Goal: Transaction & Acquisition: Obtain resource

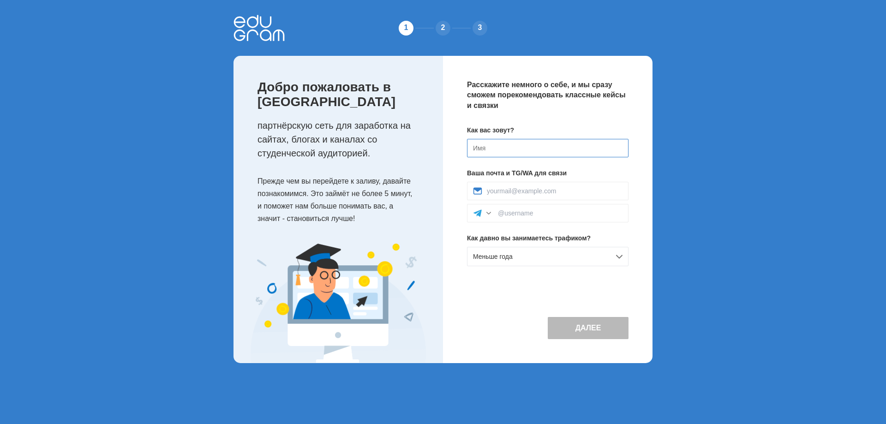
click at [567, 149] on input at bounding box center [547, 148] width 161 height 18
type input "Chingiz"
click at [528, 188] on input at bounding box center [555, 190] width 136 height 7
type input "vormamash@gmail.com"
click at [555, 211] on input at bounding box center [560, 212] width 125 height 7
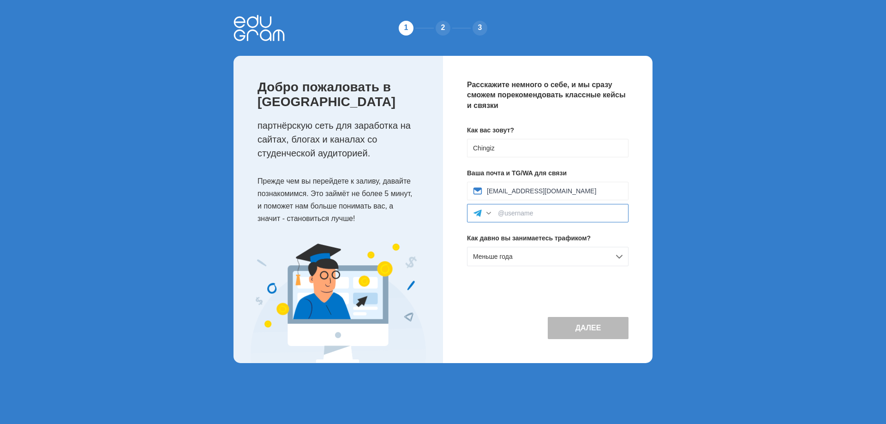
paste input "@SabievCh"
type input "@SabievCh"
click at [537, 252] on div "Меньше года" at bounding box center [547, 256] width 161 height 19
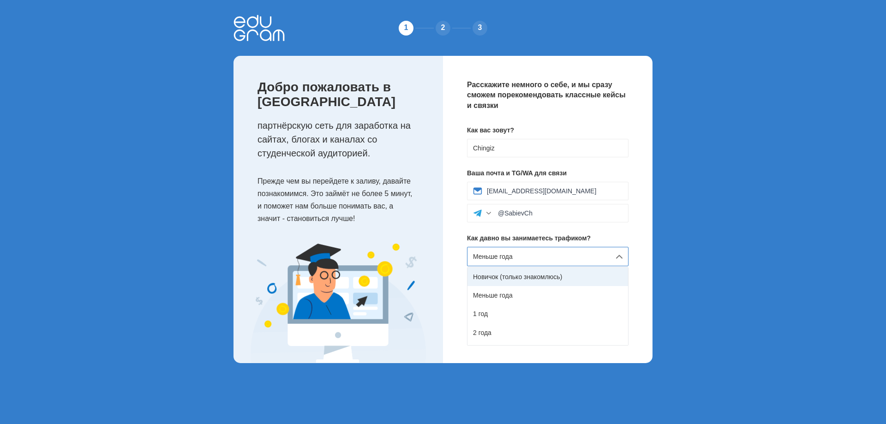
click at [549, 279] on div "Новичок (только знакомлюсь)" at bounding box center [547, 277] width 161 height 18
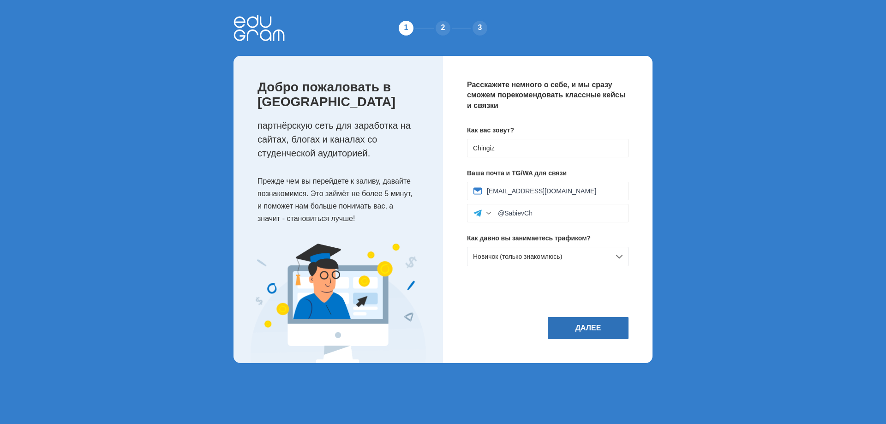
click at [593, 322] on button "Далее" at bounding box center [588, 328] width 81 height 22
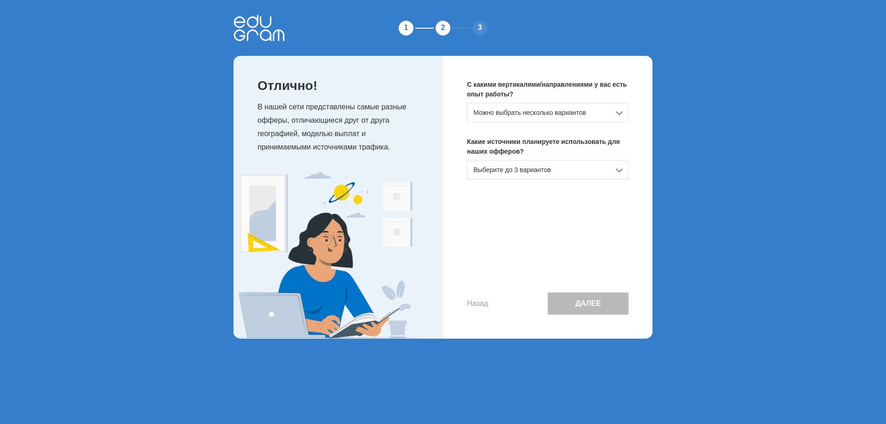
click at [550, 115] on div "Можно выбрать несколько вариантов" at bounding box center [547, 112] width 161 height 19
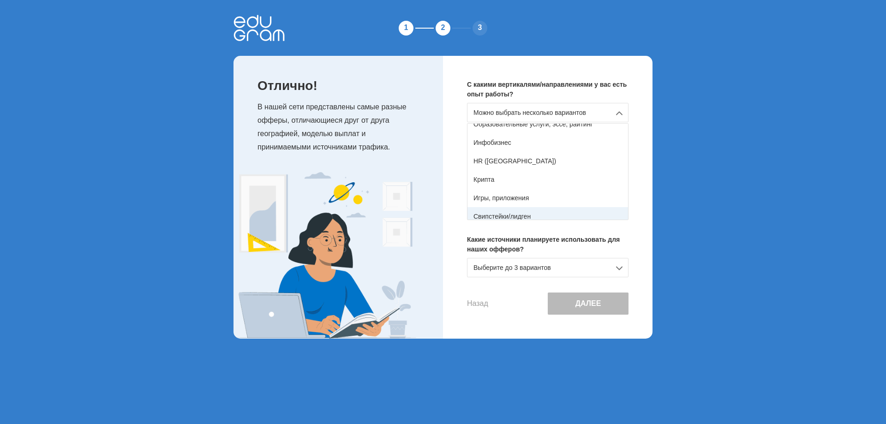
scroll to position [163, 0]
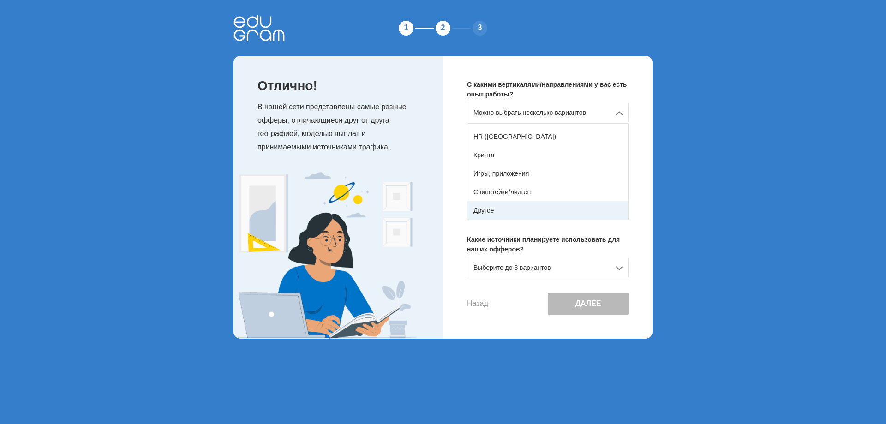
click at [514, 210] on div "Другое" at bounding box center [547, 210] width 161 height 18
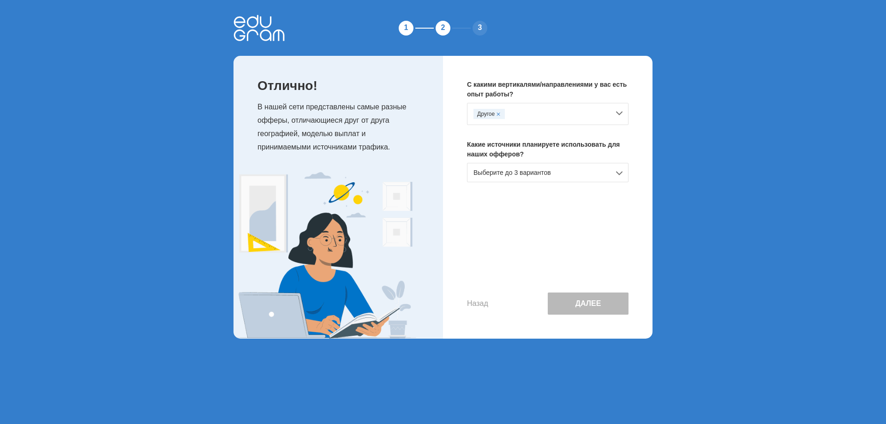
click at [539, 177] on div "Выберите до 3 вариантов" at bounding box center [547, 172] width 161 height 19
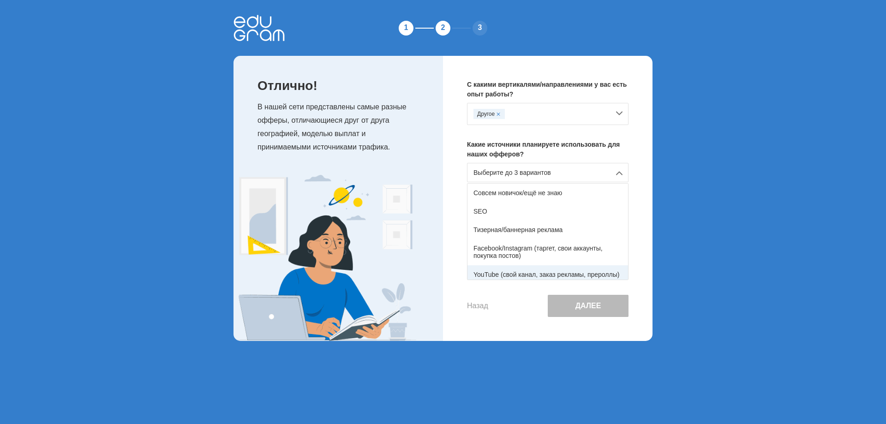
scroll to position [46, 0]
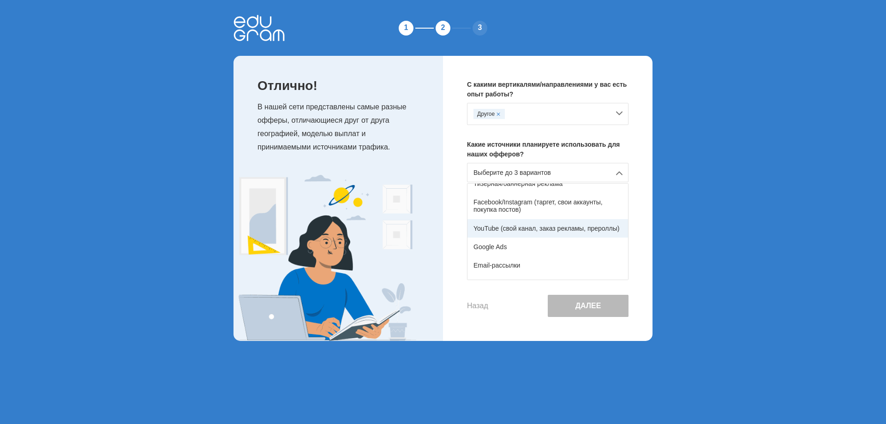
click at [537, 234] on div "YouTube (свой канал, заказ рекламы, прероллы)" at bounding box center [547, 228] width 161 height 18
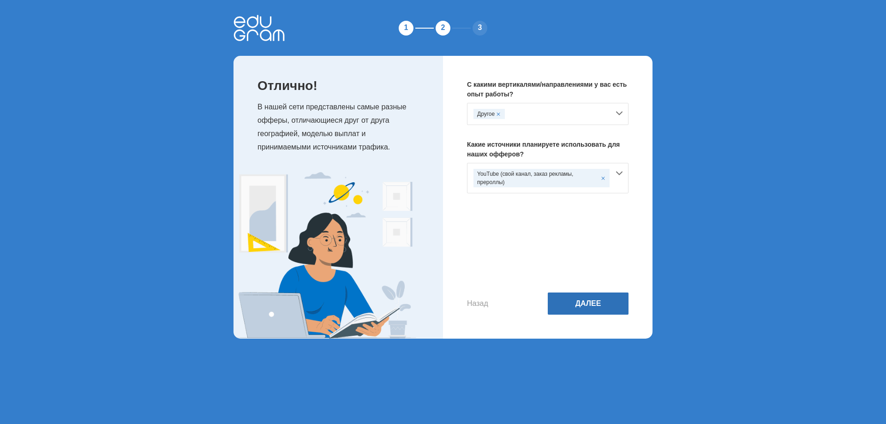
click at [595, 307] on button "Далее" at bounding box center [588, 303] width 81 height 22
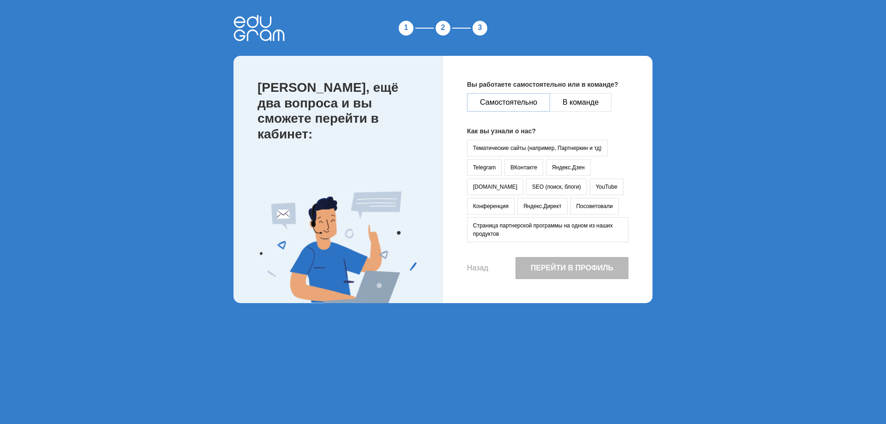
click at [537, 107] on button "Самостоятельно" at bounding box center [508, 102] width 83 height 18
click at [590, 190] on button "YouTube" at bounding box center [607, 187] width 34 height 17
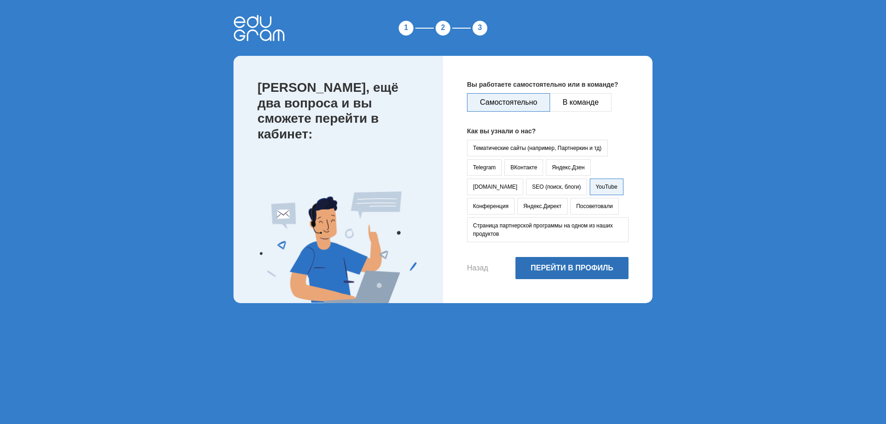
click at [576, 271] on button "Перейти в профиль" at bounding box center [571, 268] width 113 height 22
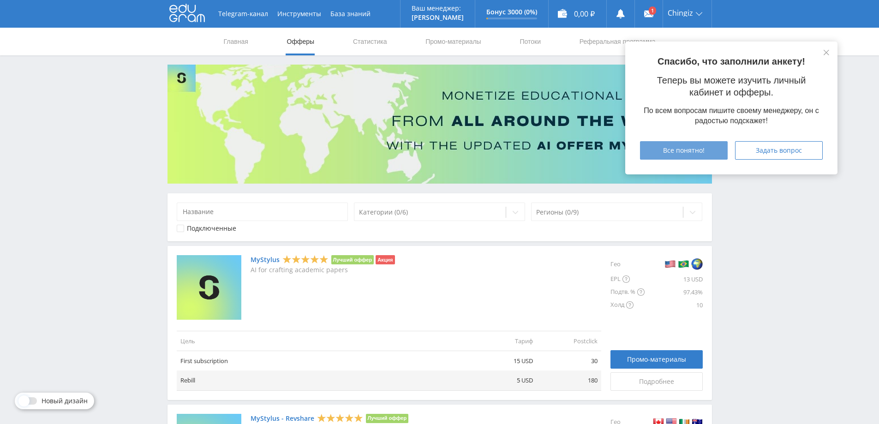
click at [704, 150] on div "Все понятно!" at bounding box center [683, 150] width 65 height 7
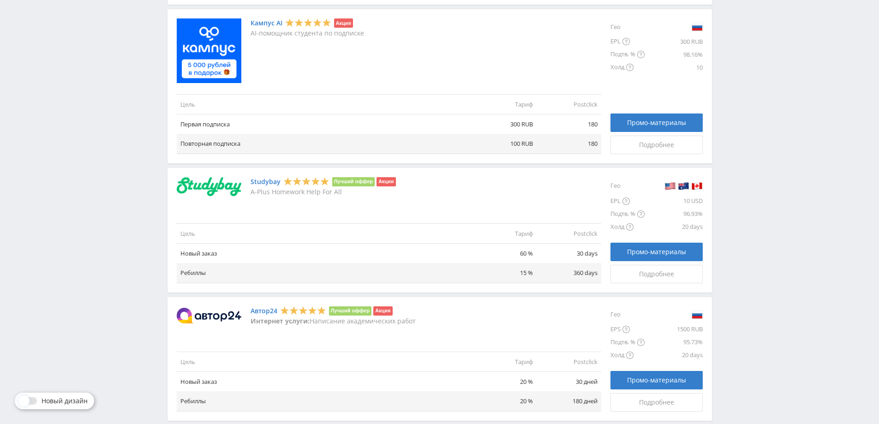
scroll to position [600, 0]
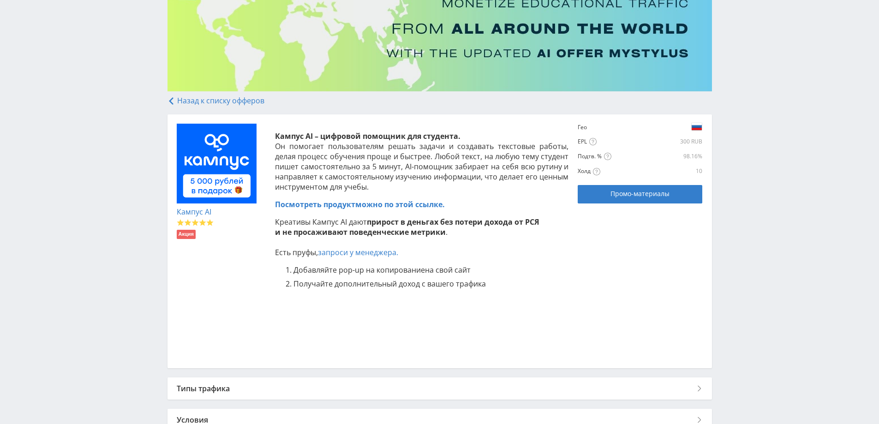
scroll to position [138, 0]
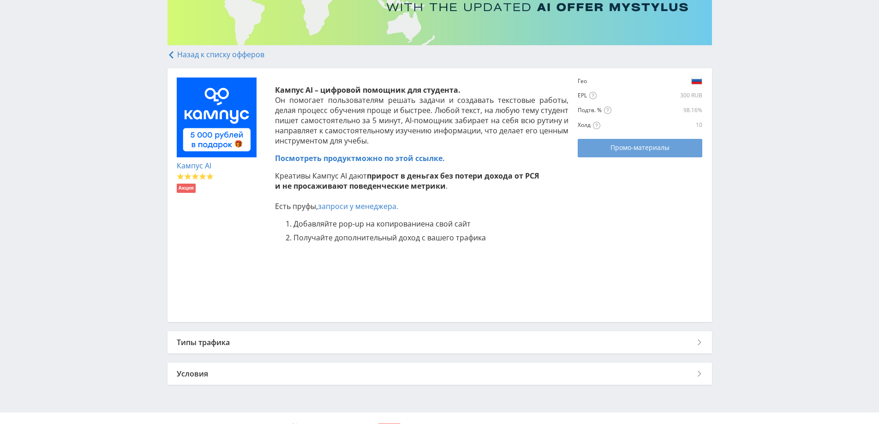
click at [638, 153] on link "Промо-материалы" at bounding box center [640, 148] width 125 height 18
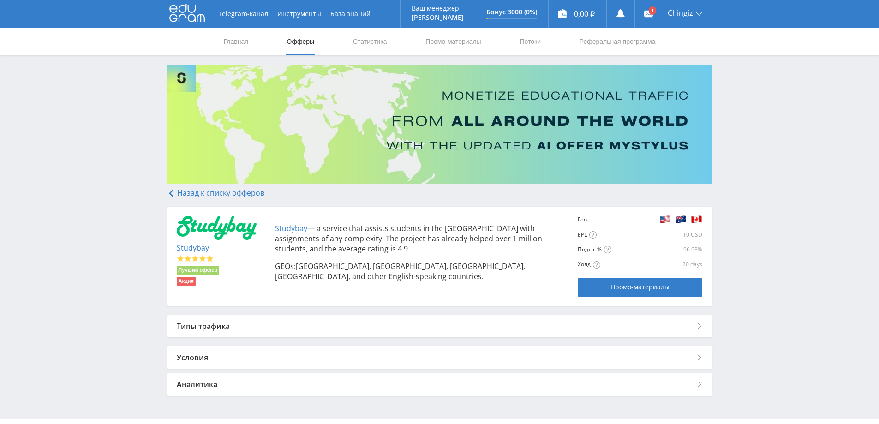
scroll to position [23, 0]
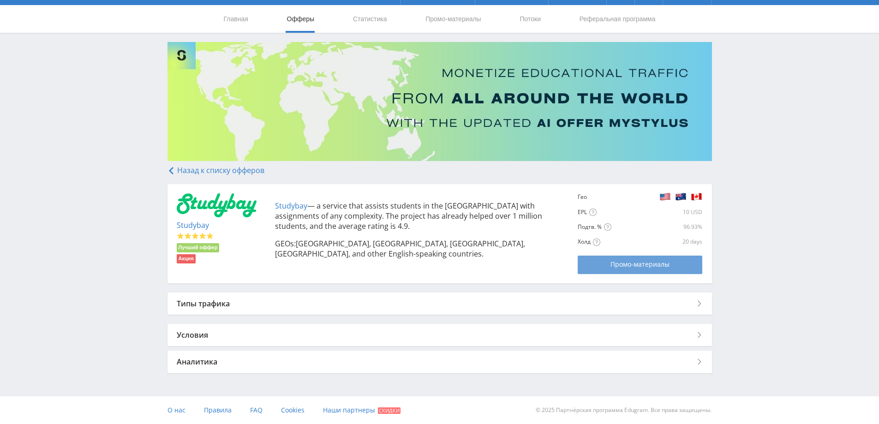
click at [620, 262] on span "Промо-материалы" at bounding box center [639, 264] width 59 height 7
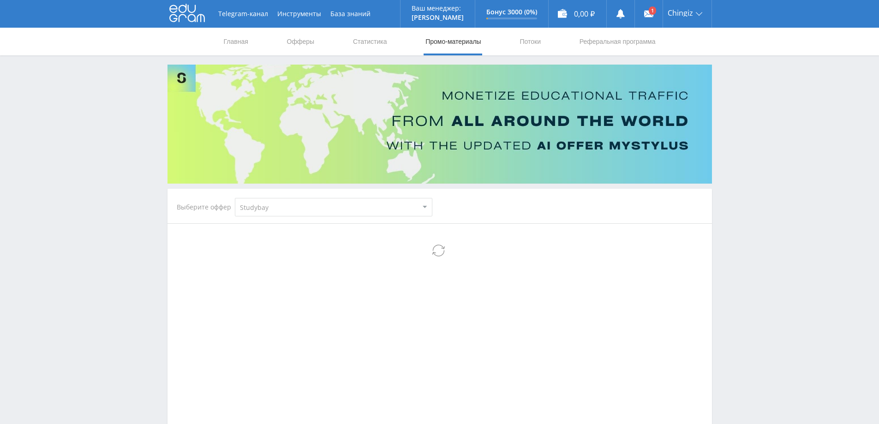
select select "2"
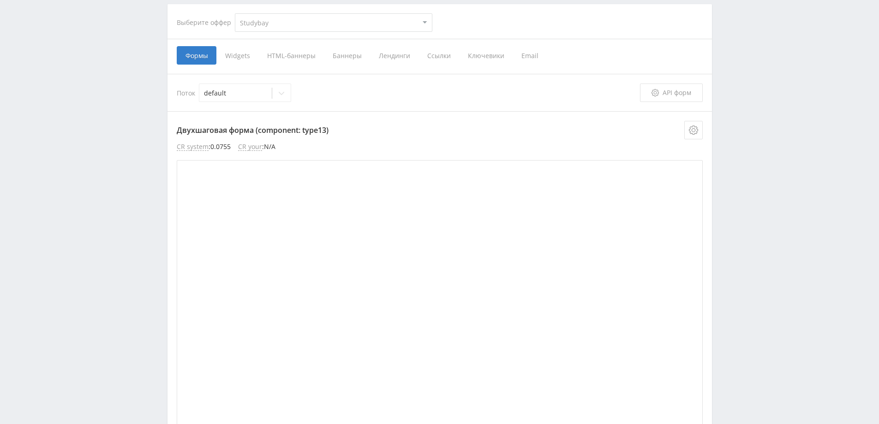
scroll to position [92, 0]
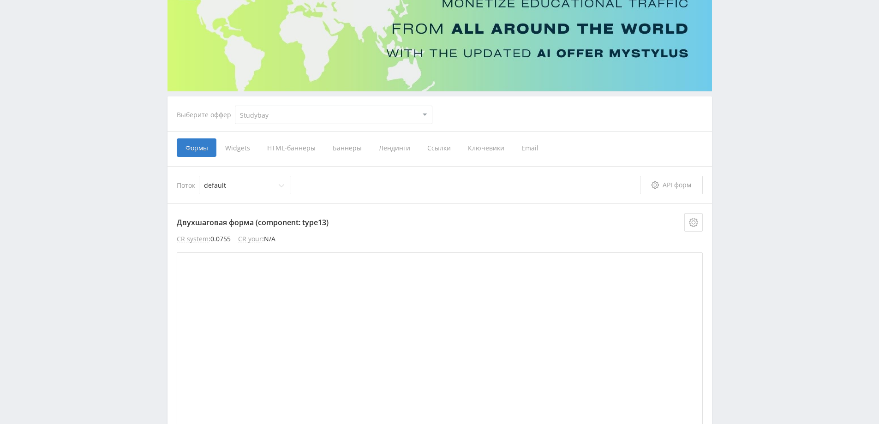
click at [447, 146] on span "Ссылки" at bounding box center [438, 147] width 41 height 18
click at [0, 0] on input "Ссылки" at bounding box center [0, 0] width 0 height 0
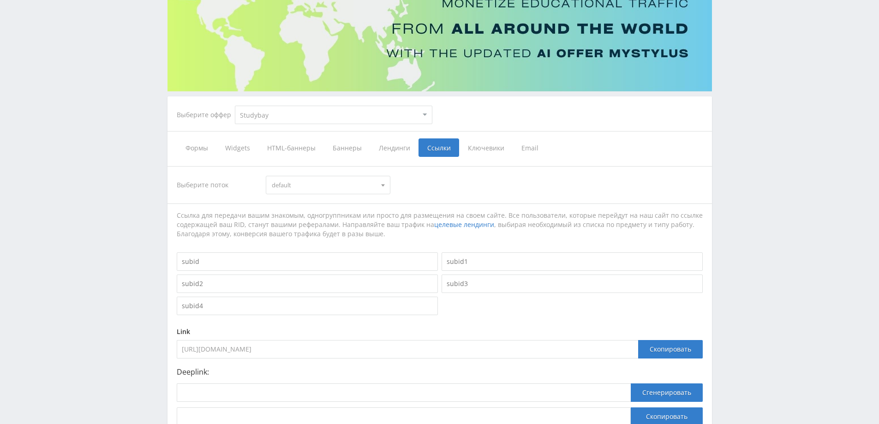
scroll to position [168, 0]
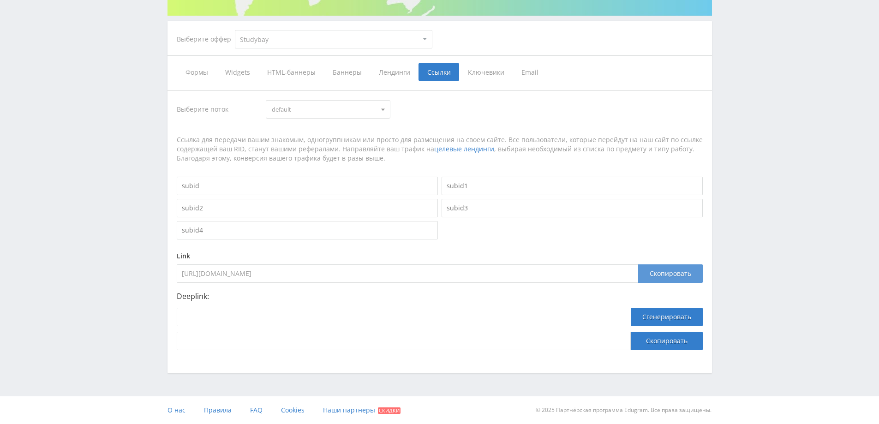
click at [652, 274] on div "Скопировать" at bounding box center [670, 273] width 65 height 18
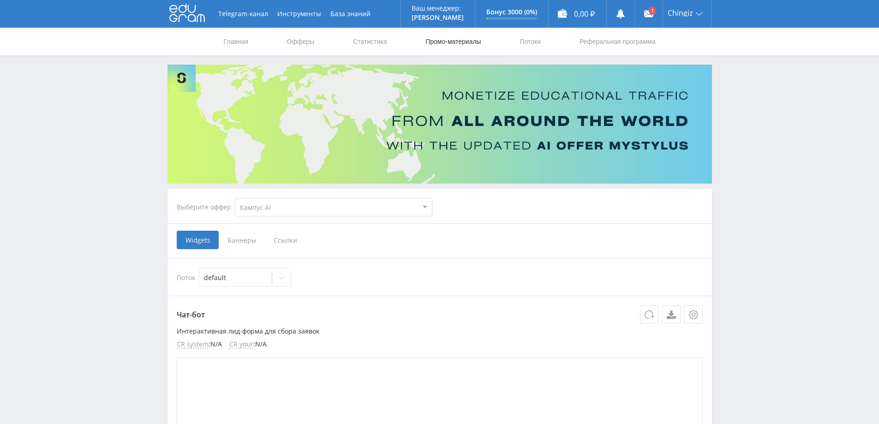
select select "340"
